Goal: Find specific page/section: Find specific page/section

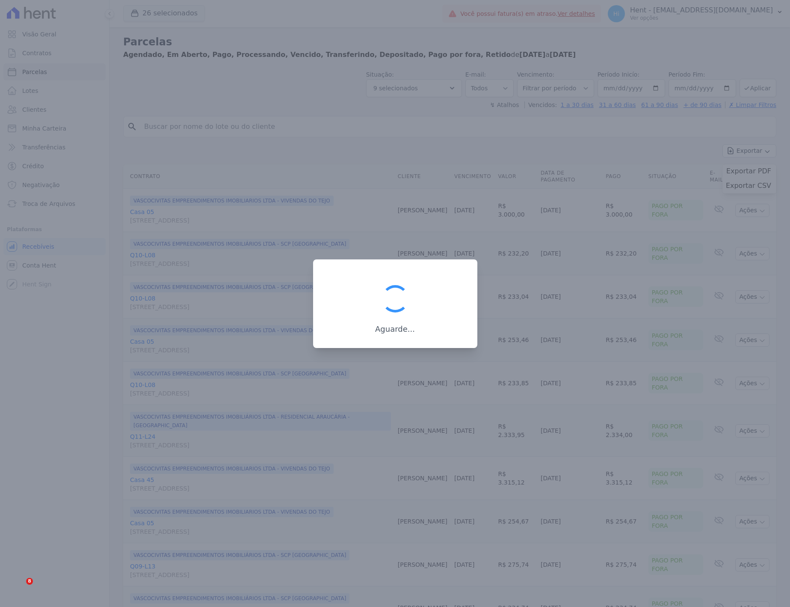
select select
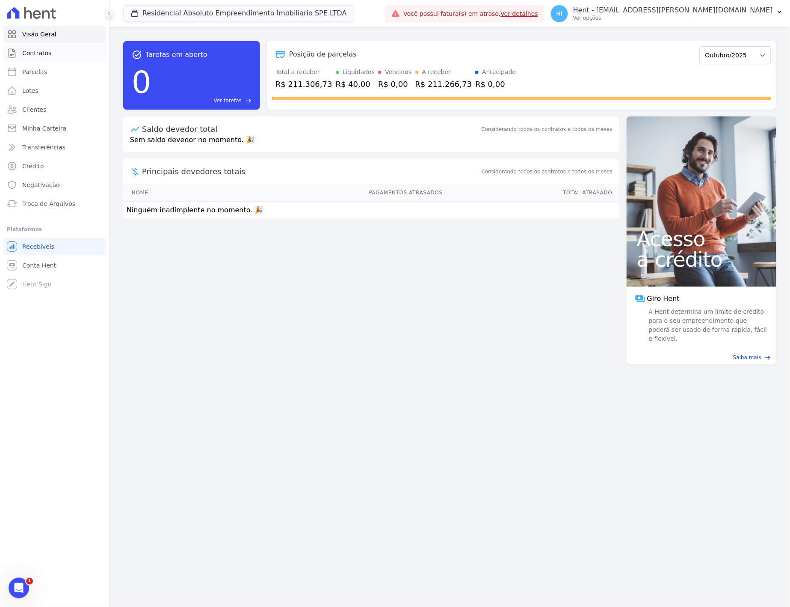
click at [41, 52] on span "Contratos" at bounding box center [36, 53] width 29 height 9
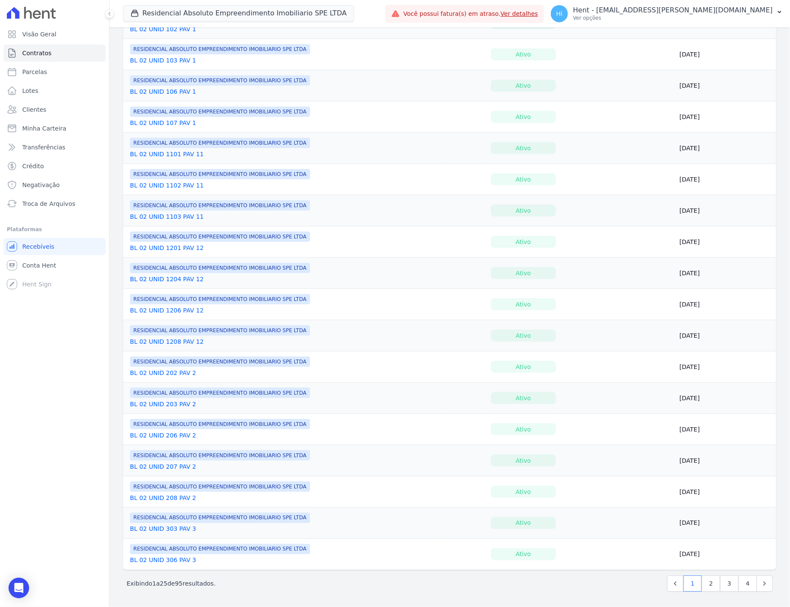
scroll to position [367, 0]
